Goal: Task Accomplishment & Management: Manage account settings

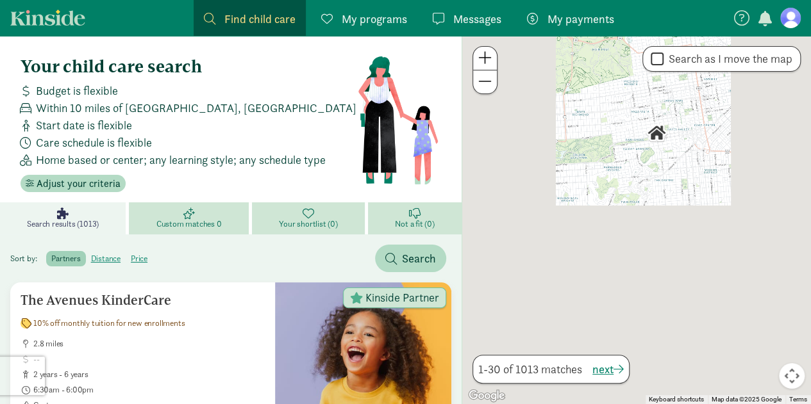
click at [381, 22] on span "My programs" at bounding box center [374, 18] width 65 height 17
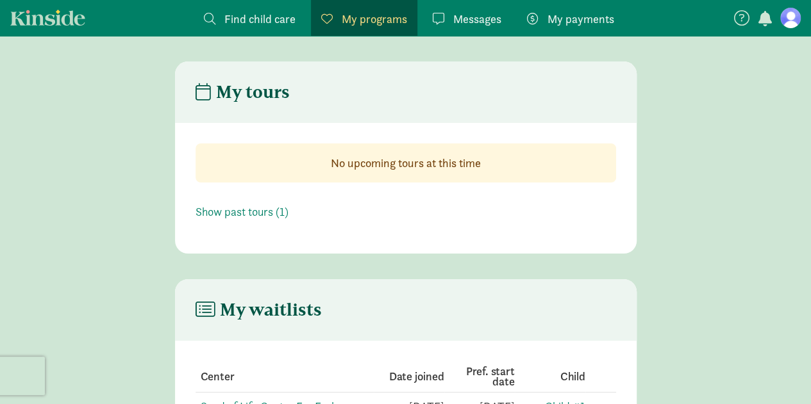
scroll to position [124, 0]
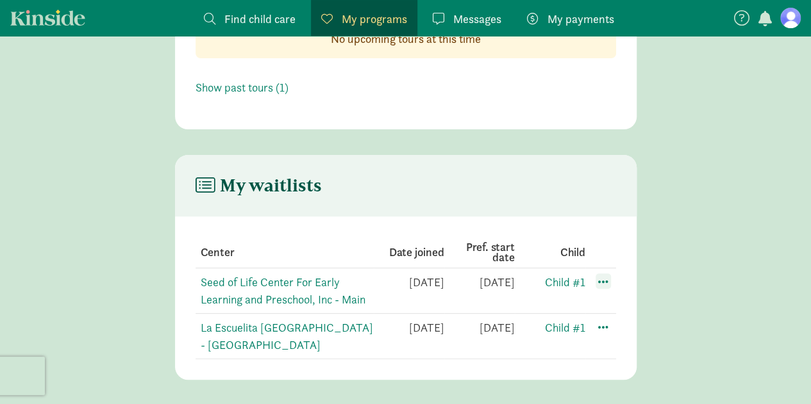
click at [601, 278] on span at bounding box center [602, 281] width 15 height 15
click at [490, 287] on td "[DATE]" at bounding box center [479, 292] width 71 height 46
click at [256, 283] on link "Seed of Life Center For Early Learning and Preschool, Inc - Main" at bounding box center [283, 291] width 165 height 32
click at [284, 323] on link "La Escuelita Bilingual School - Columbia City" at bounding box center [287, 336] width 172 height 32
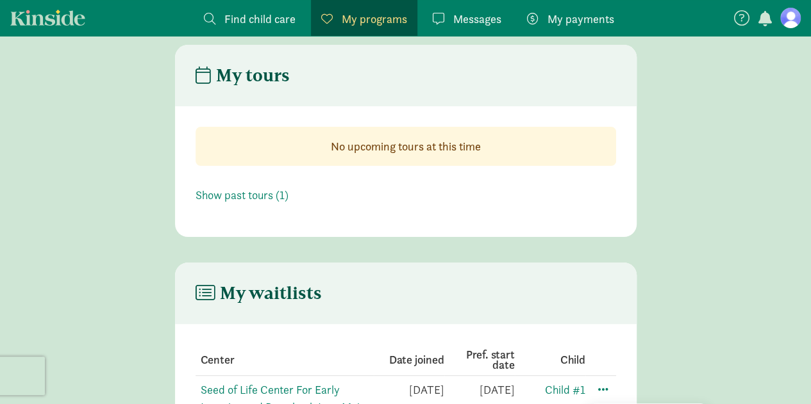
scroll to position [0, 0]
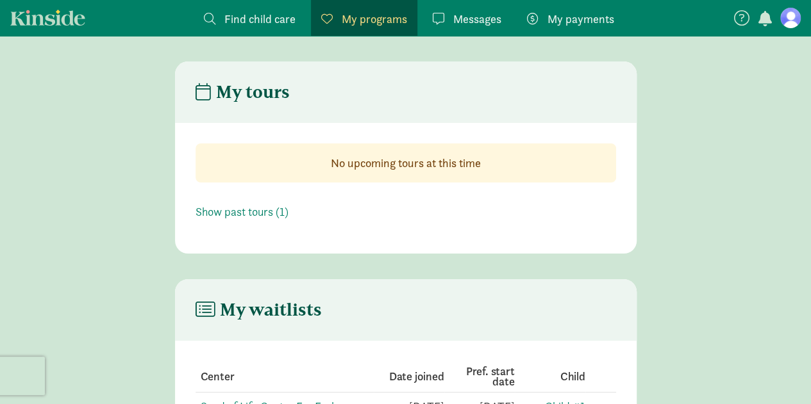
click at [450, 10] on div "Messages Messages" at bounding box center [467, 18] width 69 height 17
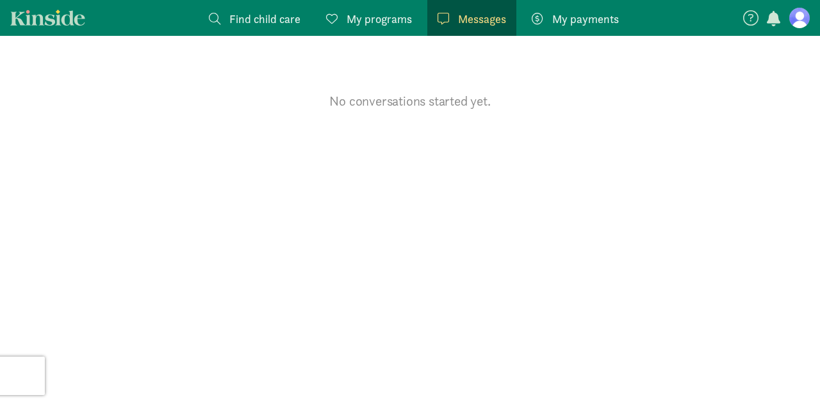
click at [383, 14] on span "My programs" at bounding box center [379, 18] width 65 height 17
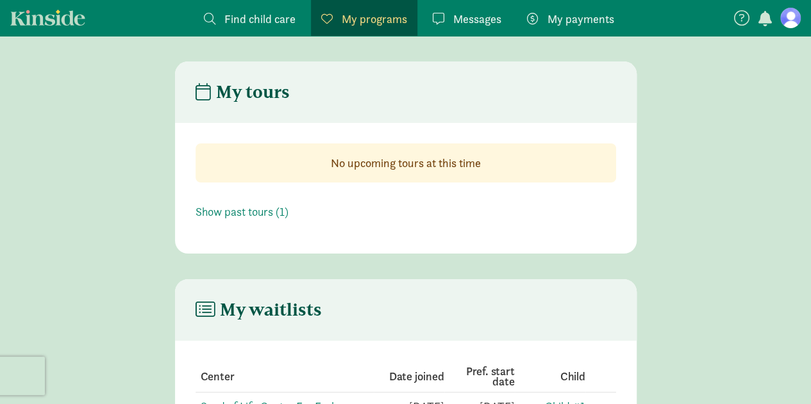
scroll to position [124, 0]
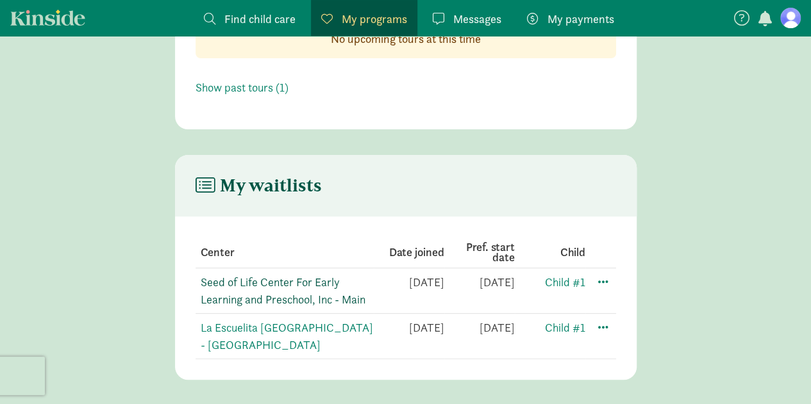
click at [299, 281] on link "Seed of Life Center For Early Learning and Preschool, Inc - Main" at bounding box center [283, 291] width 165 height 32
click at [555, 329] on link "Child #1" at bounding box center [565, 327] width 40 height 15
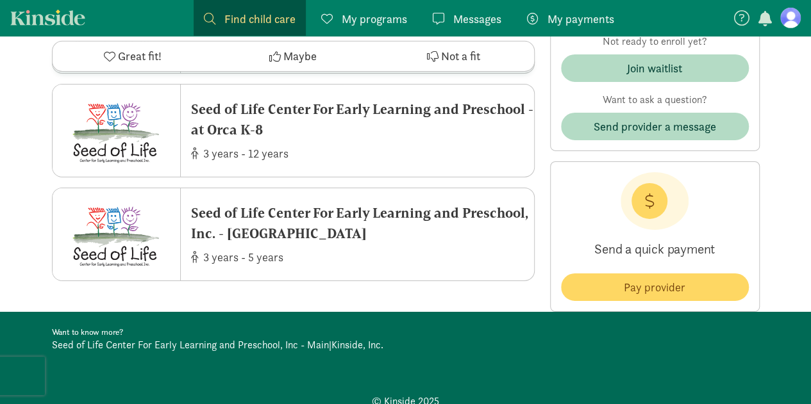
scroll to position [4565, 0]
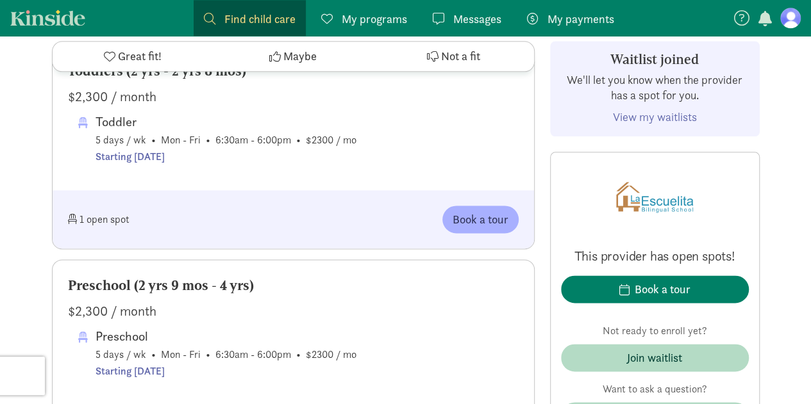
scroll to position [723, 0]
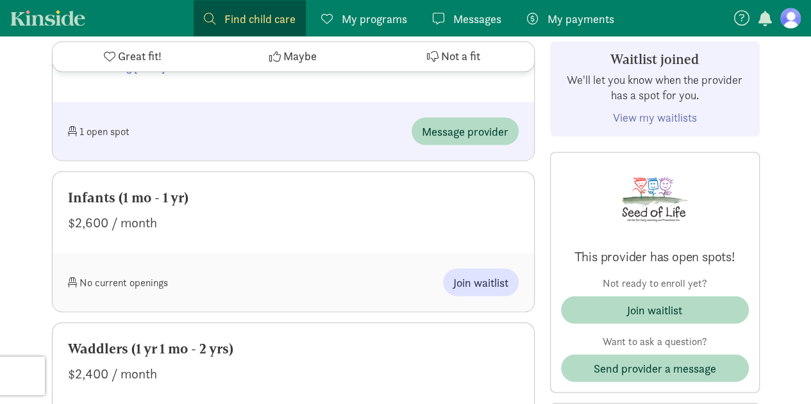
scroll to position [1115, 0]
click at [652, 110] on link "View my waitlists" at bounding box center [655, 117] width 84 height 15
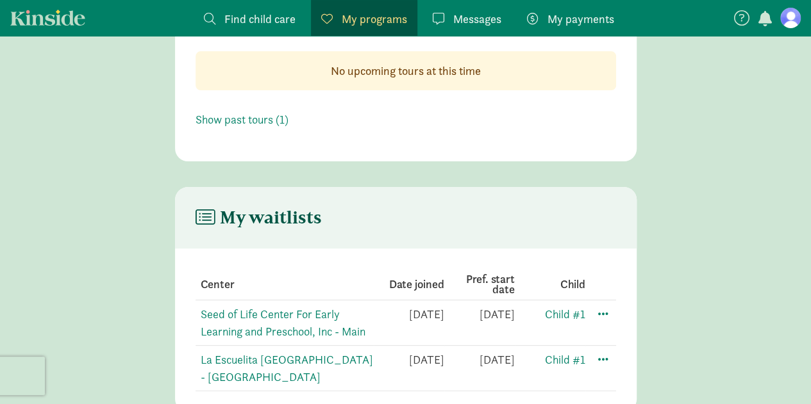
scroll to position [124, 0]
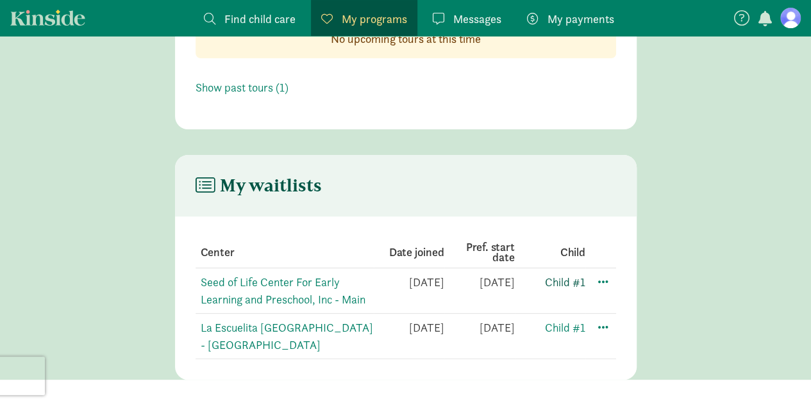
click at [569, 285] on link "Child #1" at bounding box center [565, 282] width 40 height 15
click at [573, 281] on link "Child #1" at bounding box center [565, 282] width 40 height 15
click at [601, 280] on span at bounding box center [602, 281] width 15 height 15
click at [272, 284] on link "Seed of Life Center For Early Learning and Preschool, Inc - Main" at bounding box center [283, 291] width 165 height 32
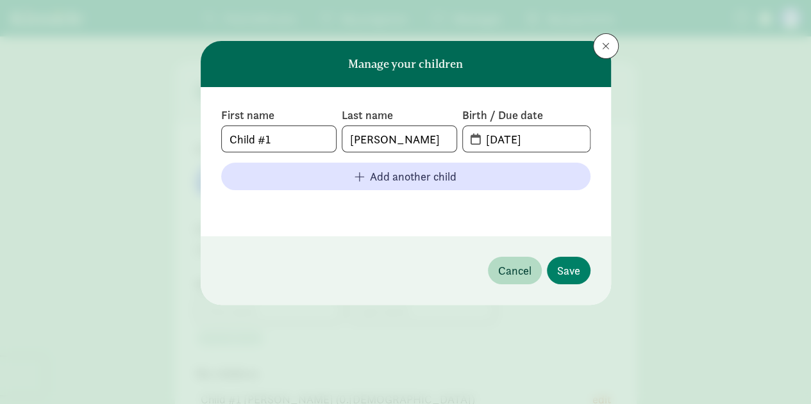
type input "Manny"
type input "[PERSON_NAME]"
type input "8082338383"
click at [500, 134] on input "08-09-2025" at bounding box center [533, 139] width 111 height 26
click at [473, 137] on span "08-09-2025" at bounding box center [526, 139] width 126 height 26
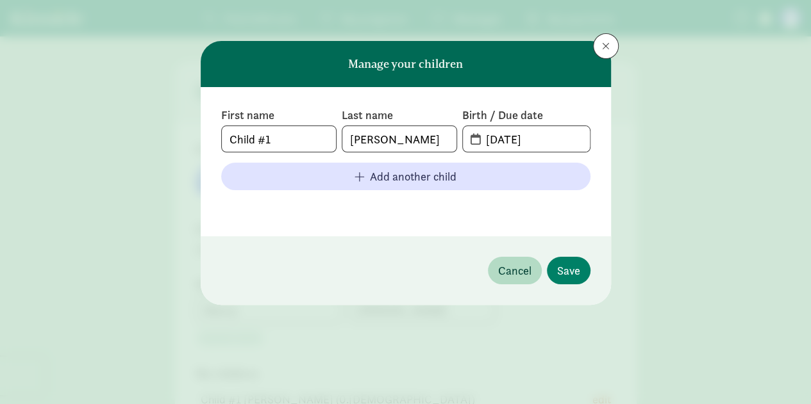
click at [476, 140] on span "08-09-2025" at bounding box center [526, 139] width 126 height 26
click at [518, 140] on input "08-09-2025" at bounding box center [533, 139] width 111 height 26
click at [513, 137] on input "08-09-2025" at bounding box center [533, 139] width 111 height 26
type input "08-18-2025"
click at [571, 278] on span "Save" at bounding box center [568, 270] width 23 height 17
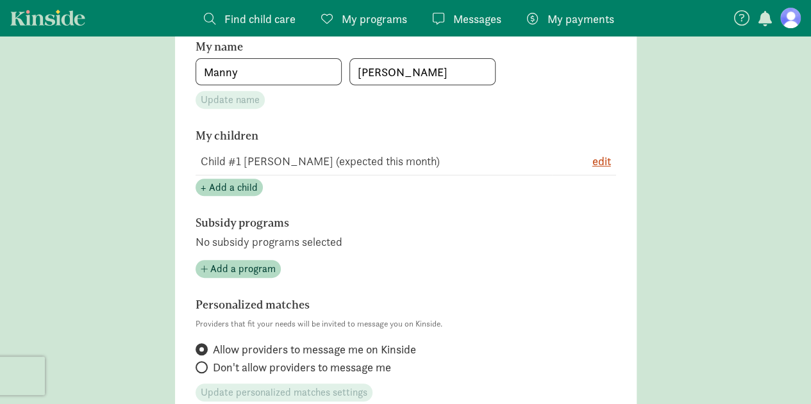
scroll to position [238, 0]
click at [601, 166] on span "edit" at bounding box center [601, 161] width 19 height 17
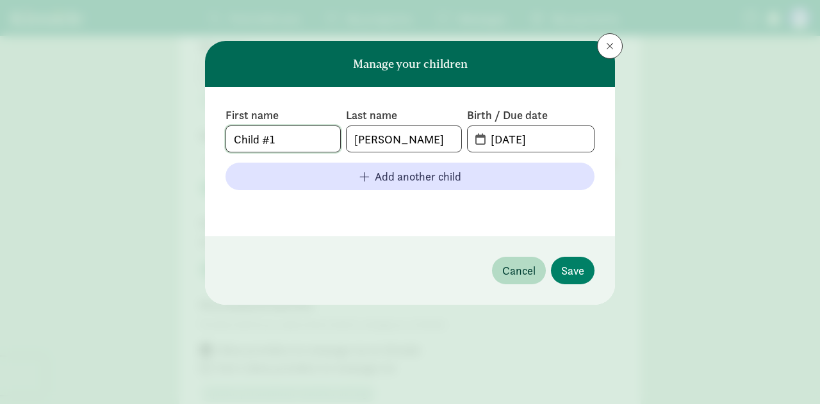
click at [267, 134] on input "Child #1" at bounding box center [283, 139] width 114 height 26
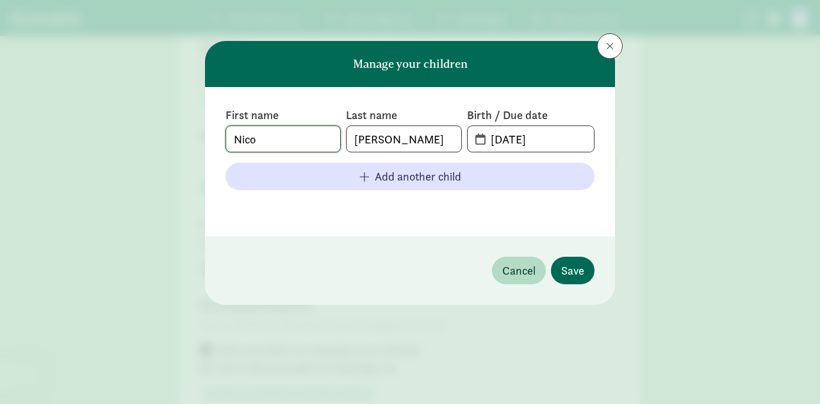
type input "Nico"
click at [570, 271] on span "Save" at bounding box center [572, 270] width 23 height 17
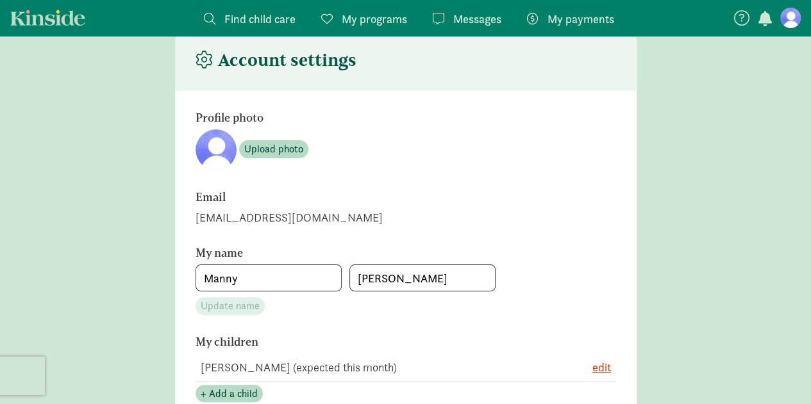
scroll to position [0, 0]
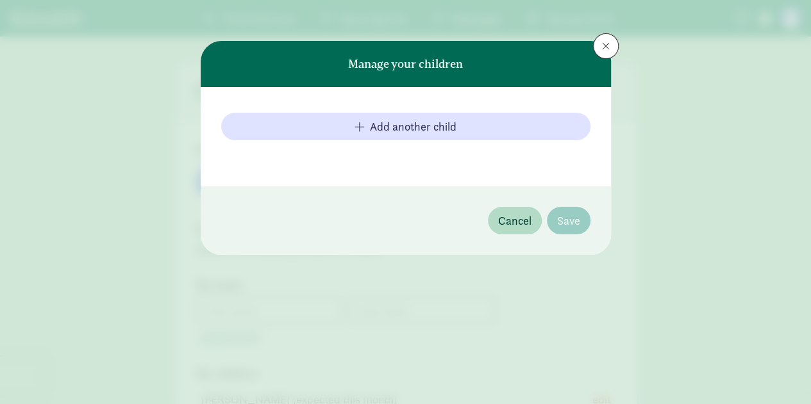
type input "Manny"
type input "[PERSON_NAME]"
type input "8082338383"
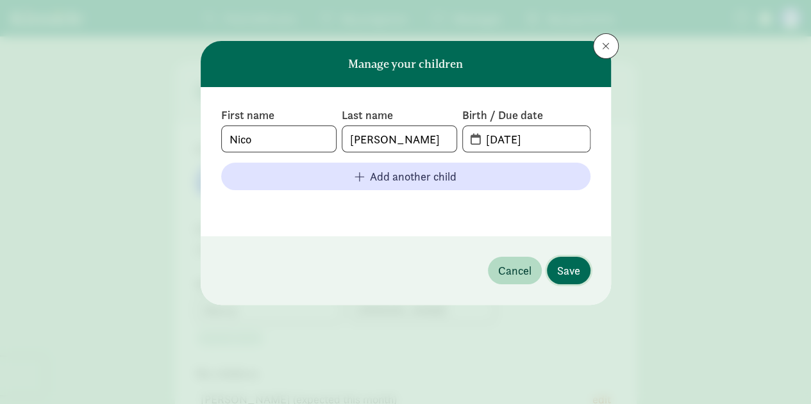
click at [578, 267] on span "Save" at bounding box center [568, 270] width 23 height 17
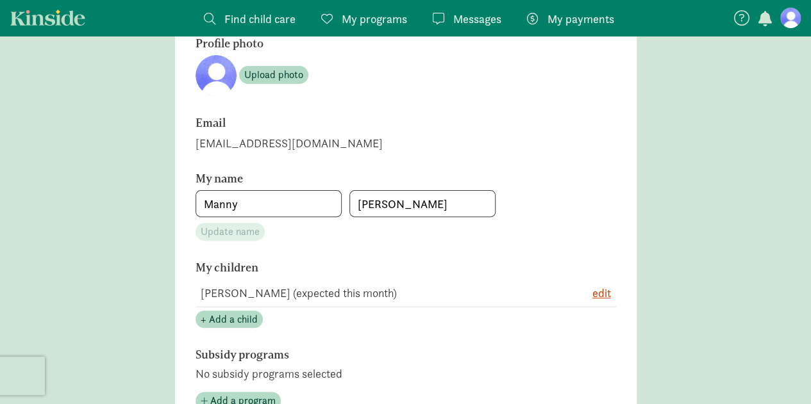
scroll to position [135, 0]
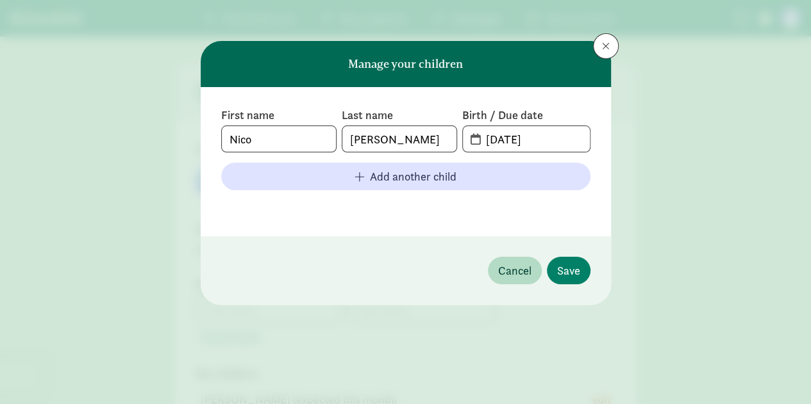
type input "Manny"
type input "[PERSON_NAME]"
type input "8082338383"
click at [608, 43] on span at bounding box center [606, 46] width 8 height 10
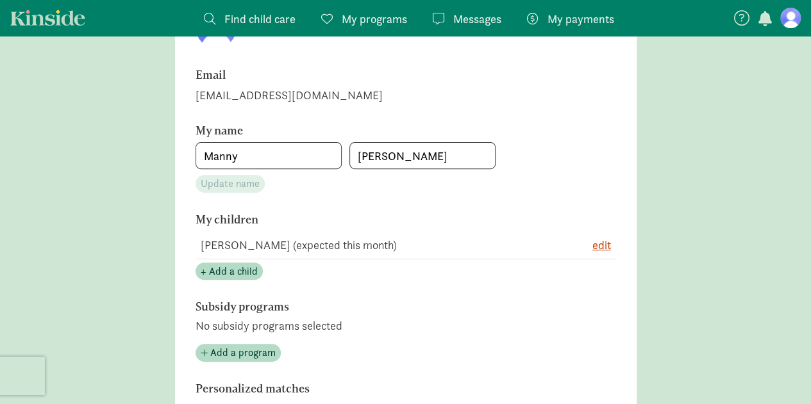
scroll to position [155, 0]
